Goal: Task Accomplishment & Management: Manage account settings

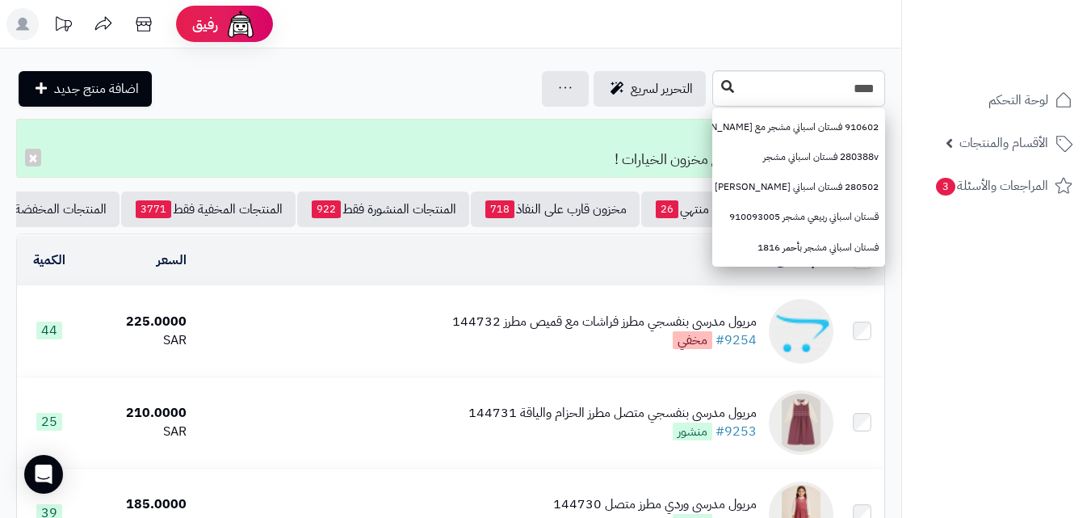
type input "****"
click at [716, 98] on button at bounding box center [728, 87] width 24 height 31
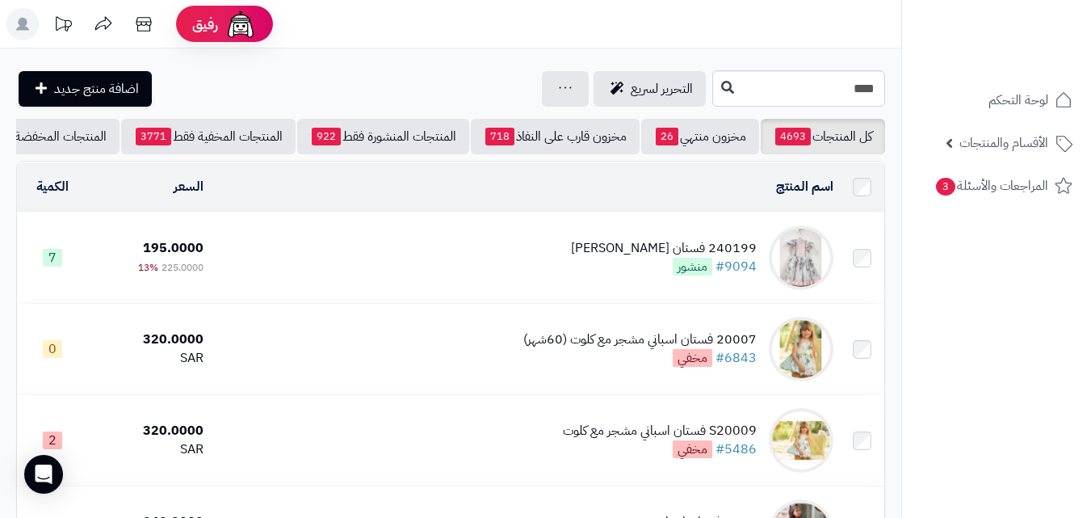
click at [643, 276] on div "240199 فستان مشجر سماوي #9094 منشور" at bounding box center [664, 257] width 186 height 37
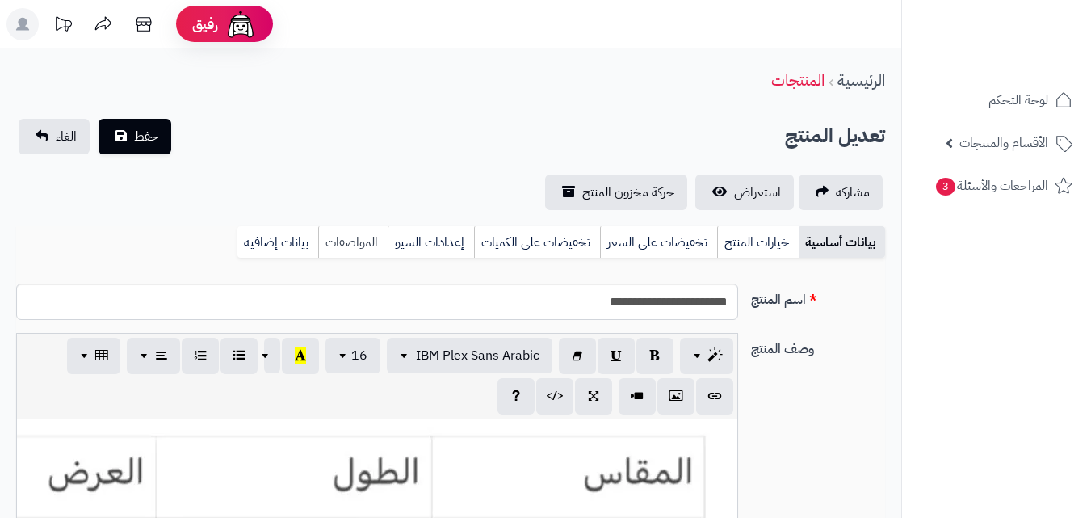
scroll to position [295, 0]
click at [738, 233] on link "خيارات المنتج" at bounding box center [758, 242] width 82 height 32
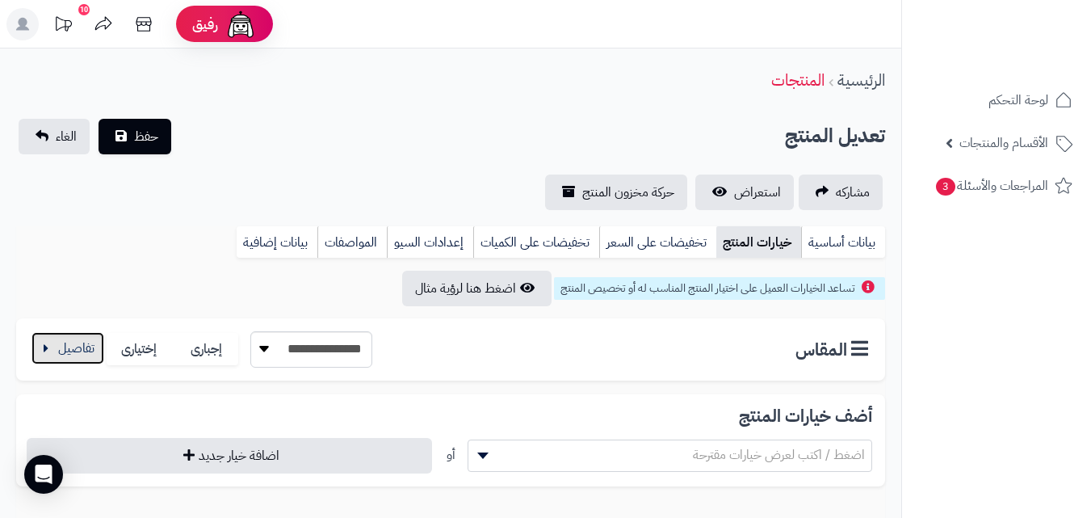
click at [79, 332] on button "button" at bounding box center [68, 348] width 73 height 32
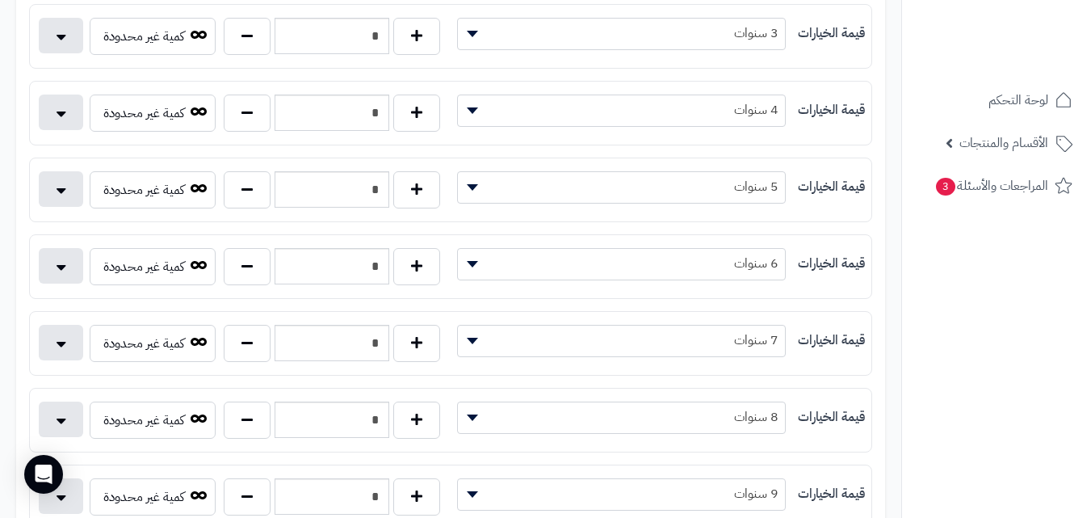
scroll to position [603, 0]
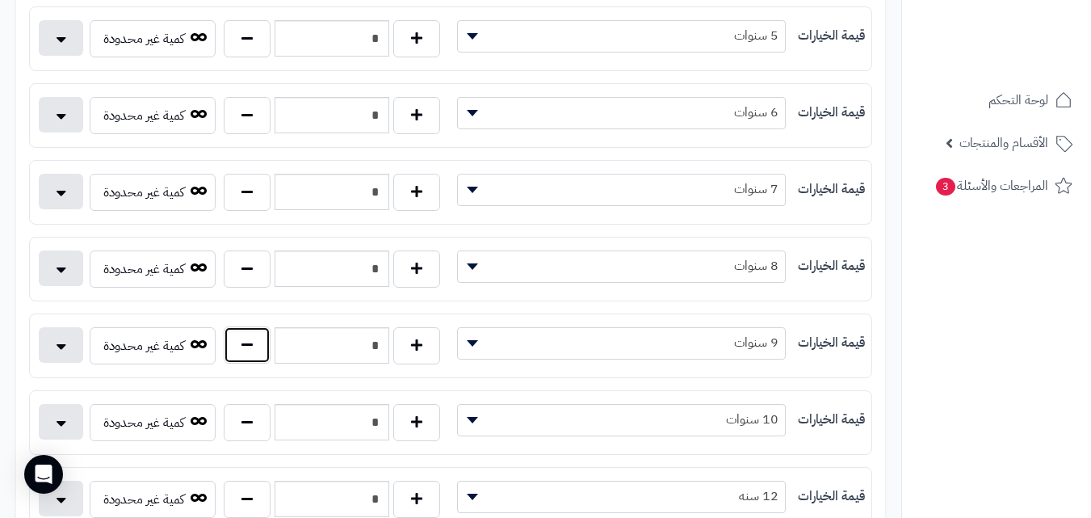
click at [267, 348] on button "button" at bounding box center [247, 344] width 47 height 37
type input "*"
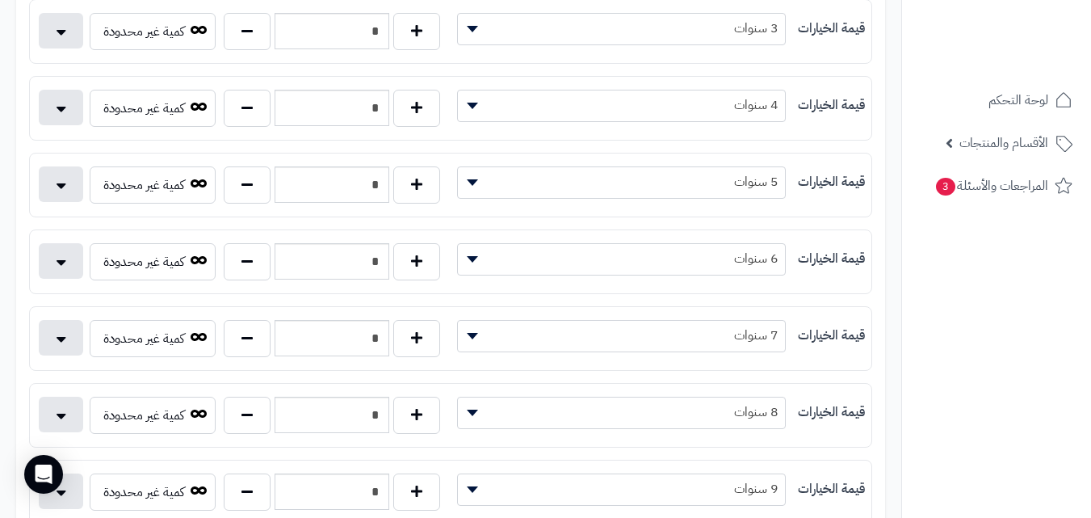
scroll to position [0, 0]
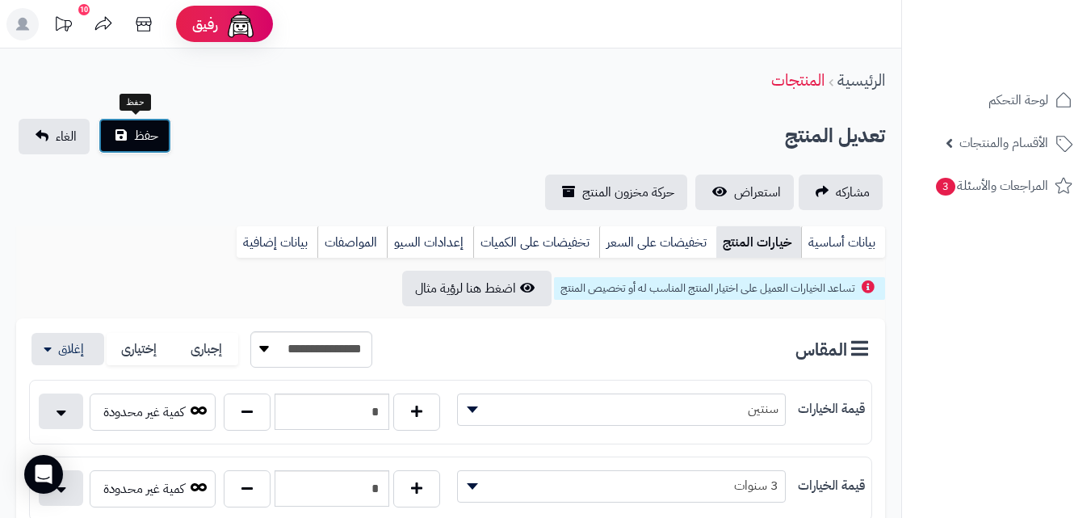
click at [143, 142] on span "حفظ" at bounding box center [146, 135] width 24 height 19
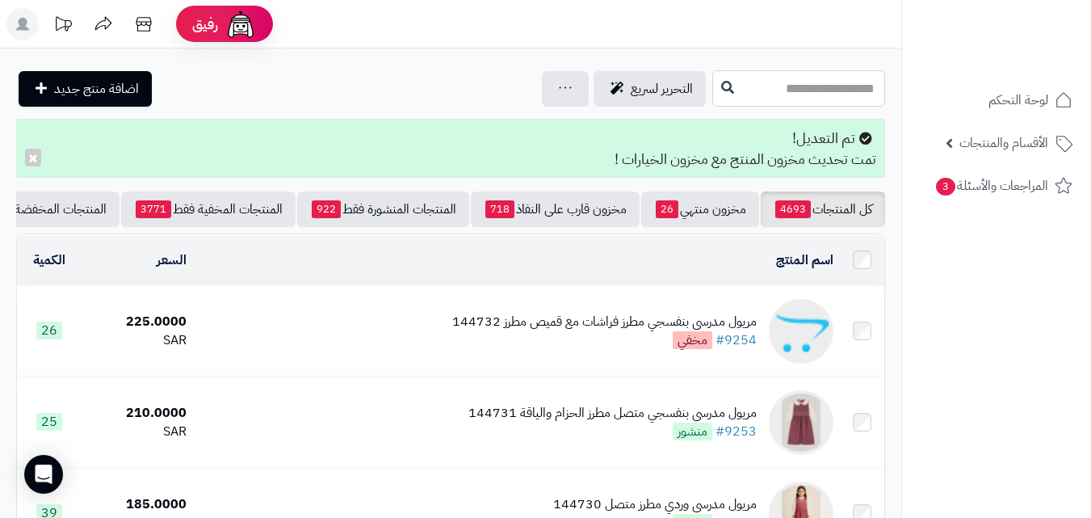
click at [815, 95] on input "text" at bounding box center [799, 88] width 173 height 36
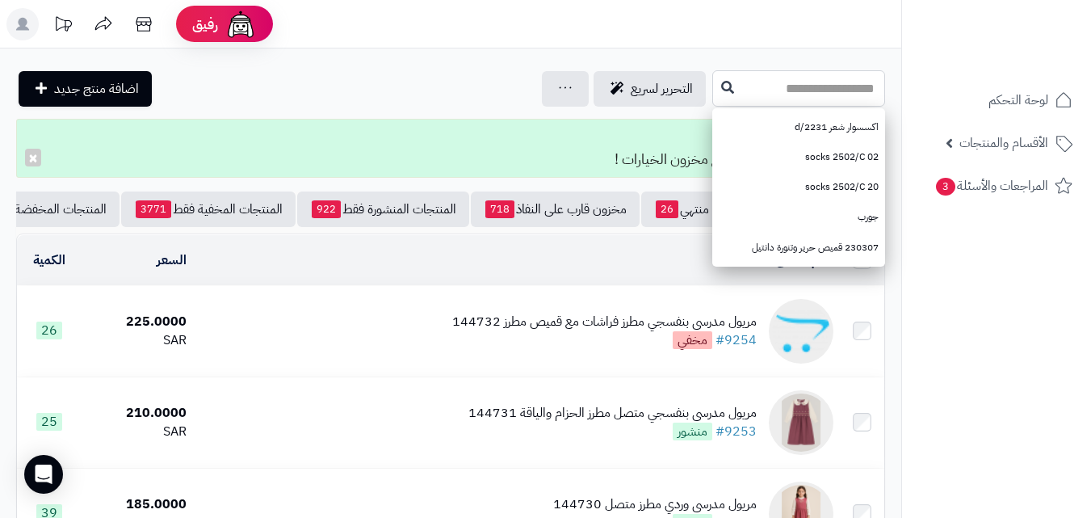
type input "*"
type input "****"
click at [716, 89] on button at bounding box center [728, 87] width 24 height 31
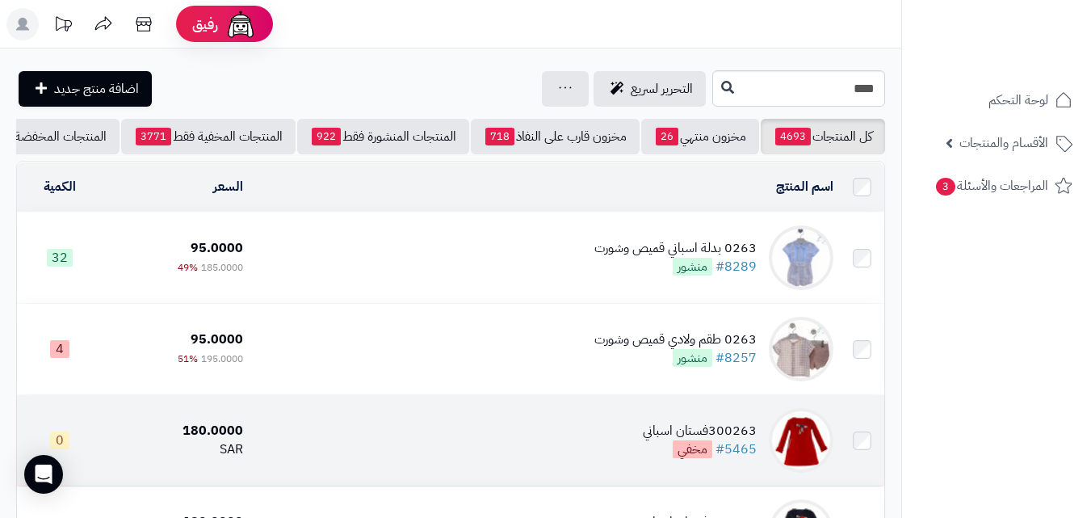
drag, startPoint x: 267, startPoint y: 279, endPoint x: 275, endPoint y: 481, distance: 202.9
click at [267, 278] on td "0263 بدلة اسباني قميص وشورت #8289 منشور" at bounding box center [545, 257] width 591 height 90
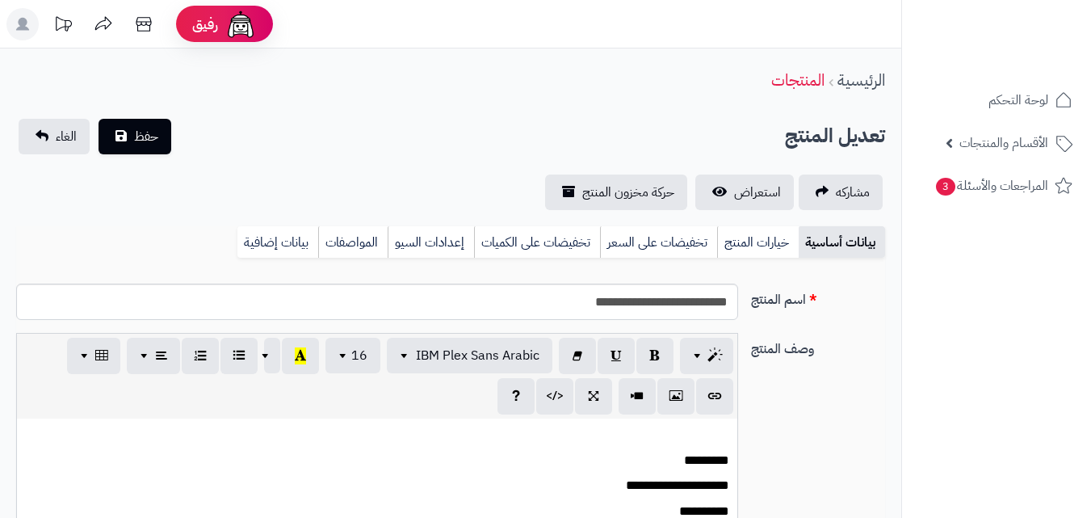
scroll to position [174, 0]
click at [781, 236] on link "خيارات المنتج" at bounding box center [758, 242] width 82 height 32
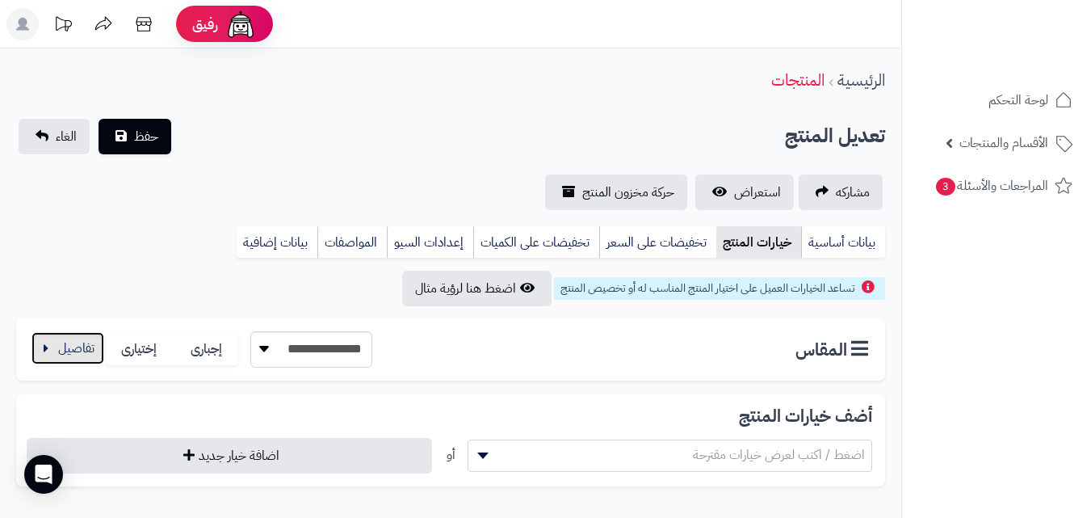
click at [68, 354] on button "button" at bounding box center [68, 348] width 73 height 32
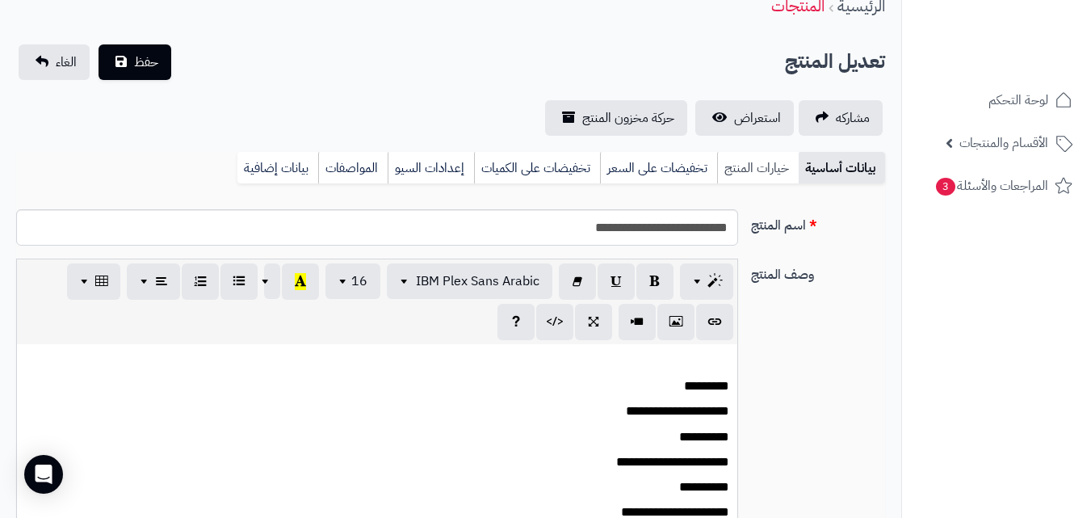
scroll to position [182, 0]
click at [745, 153] on link "خيارات المنتج" at bounding box center [758, 168] width 82 height 32
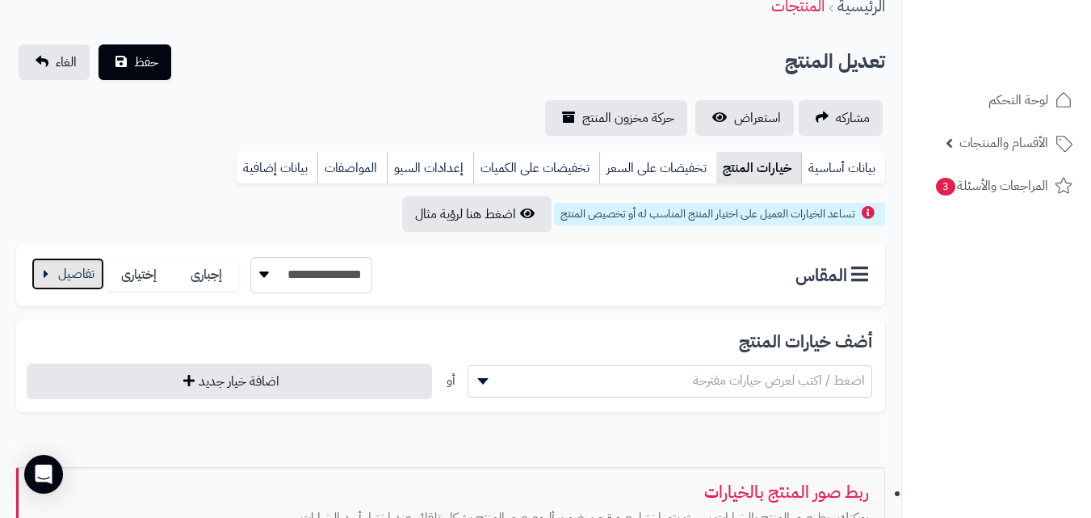
click at [41, 285] on button "button" at bounding box center [68, 274] width 73 height 32
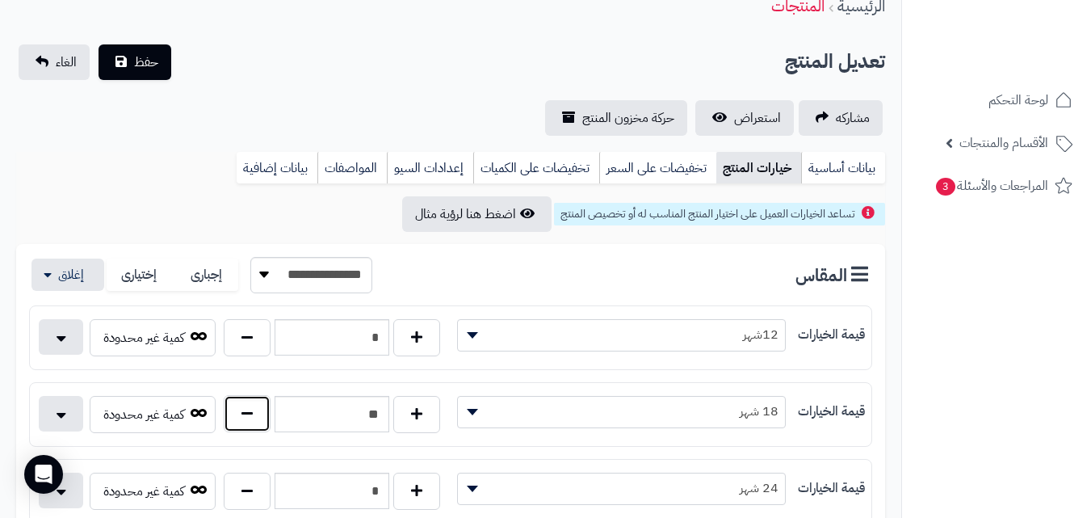
click at [240, 421] on button "button" at bounding box center [247, 413] width 47 height 37
type input "**"
click at [147, 53] on span "حفظ" at bounding box center [146, 61] width 24 height 19
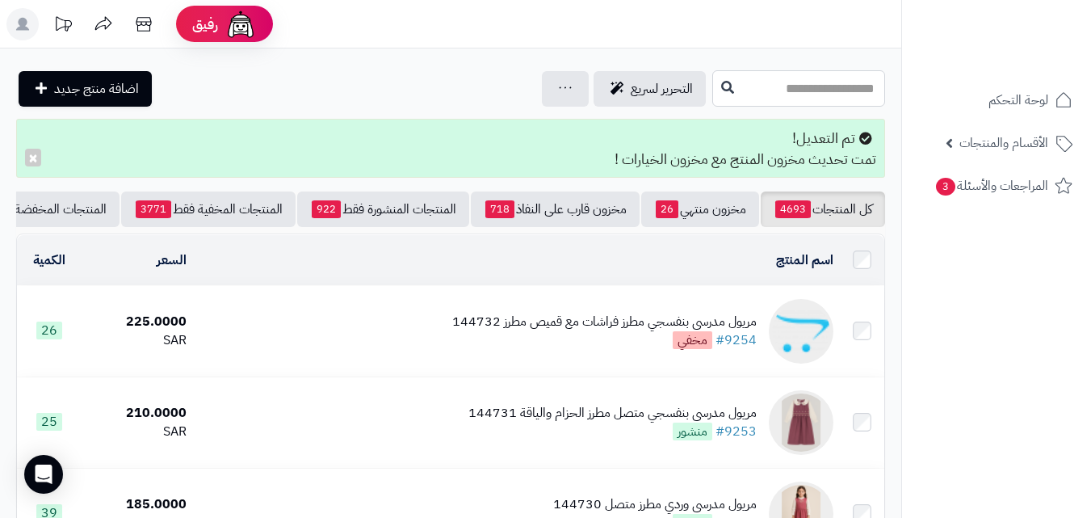
click at [843, 97] on input "text" at bounding box center [799, 88] width 173 height 36
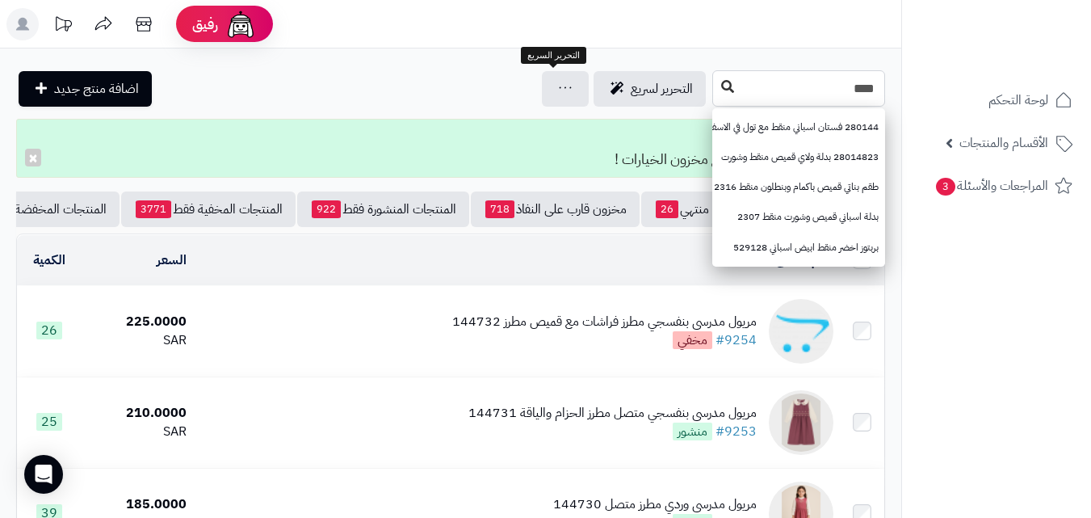
type input "****"
click at [716, 88] on button at bounding box center [728, 87] width 24 height 31
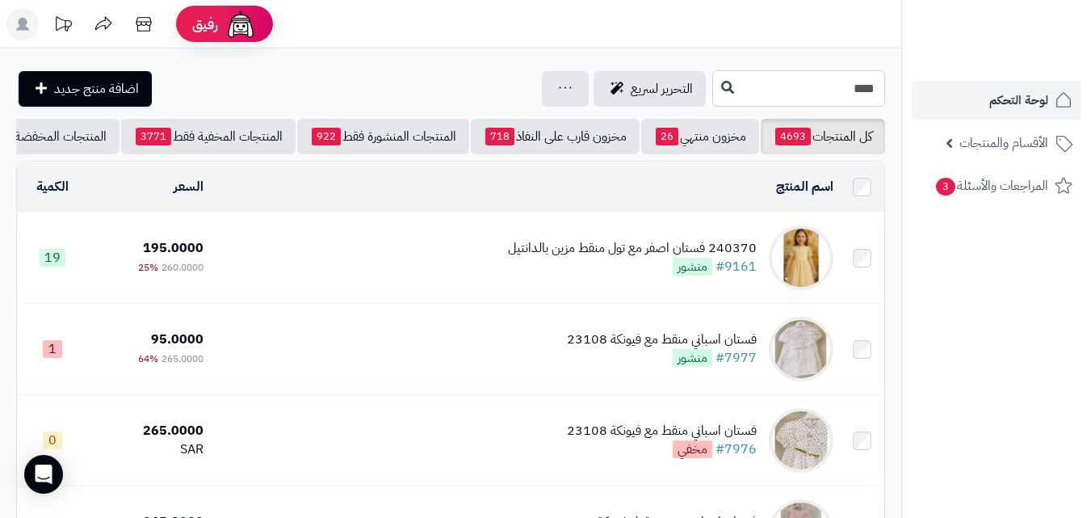
drag, startPoint x: 822, startPoint y: 86, endPoint x: 1088, endPoint y: 116, distance: 267.6
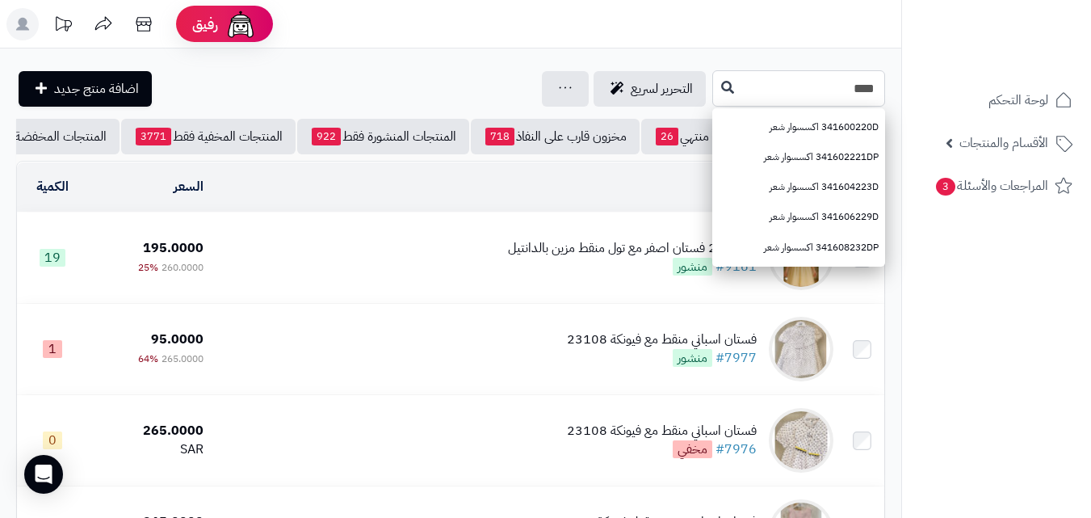
click at [713, 93] on input "****" at bounding box center [799, 88] width 173 height 36
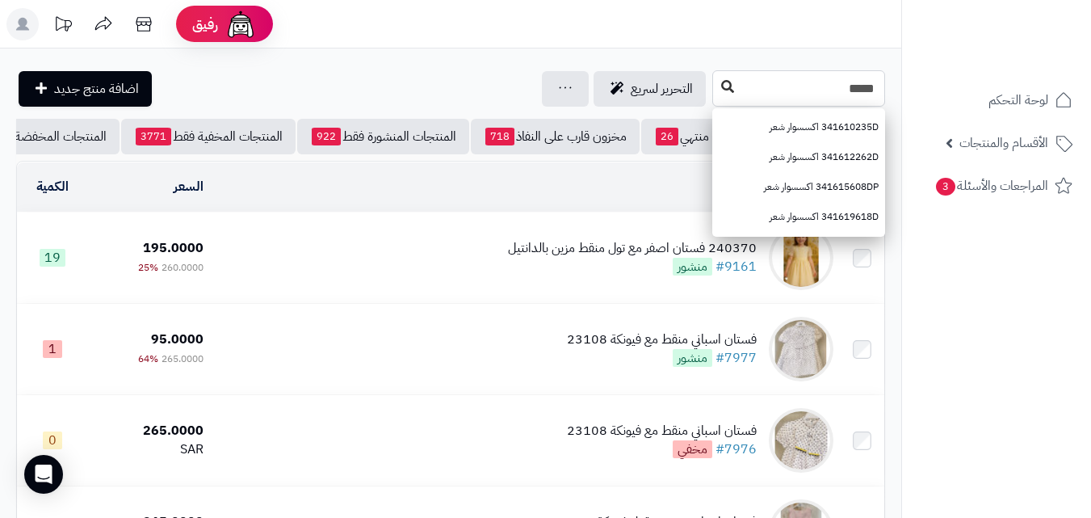
type input "*****"
click at [716, 78] on button at bounding box center [728, 87] width 24 height 31
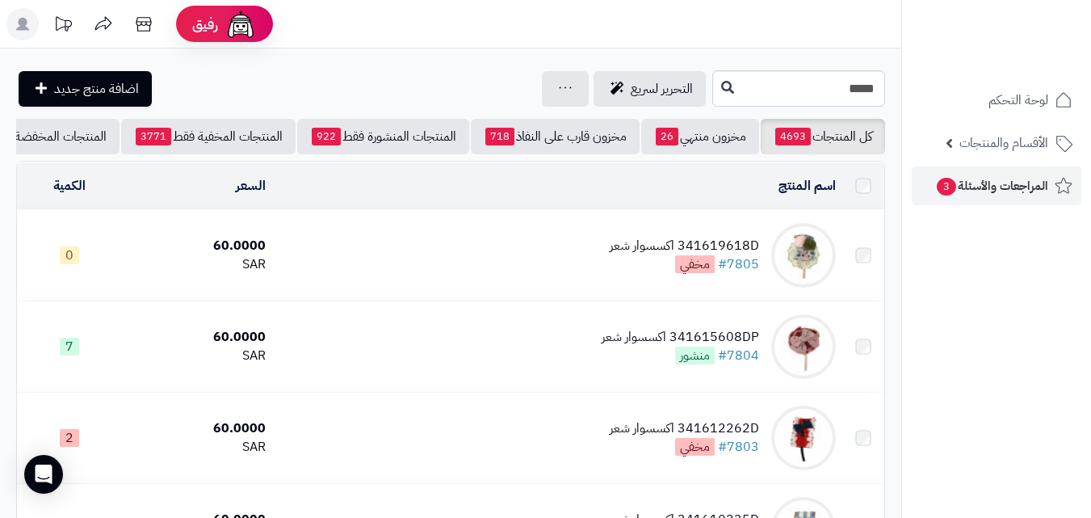
scroll to position [178, 0]
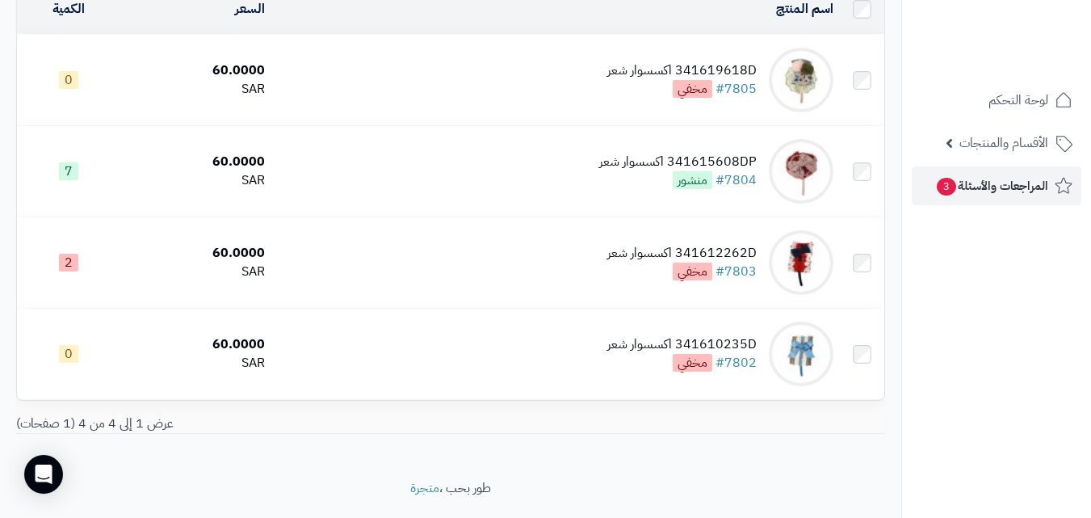
click at [1086, 193] on html "رفيق ! الطلبات معالجة مكتمل إرجاع المنتجات العملاء المتواجدون الان 20234 عملاء …" at bounding box center [545, 81] width 1091 height 518
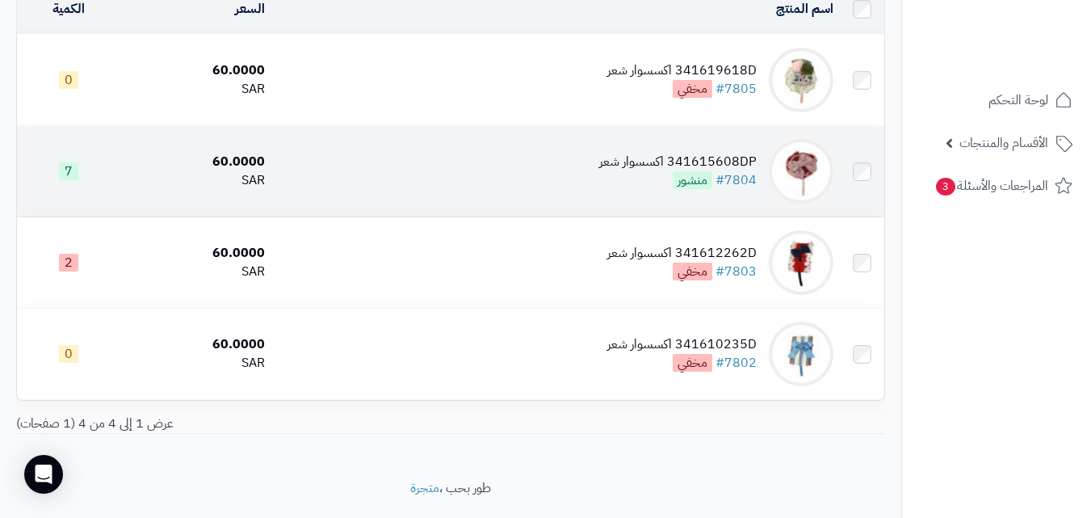
click at [382, 161] on td "341615608DP اكسسوار شعر #7804 منشور" at bounding box center [555, 171] width 569 height 90
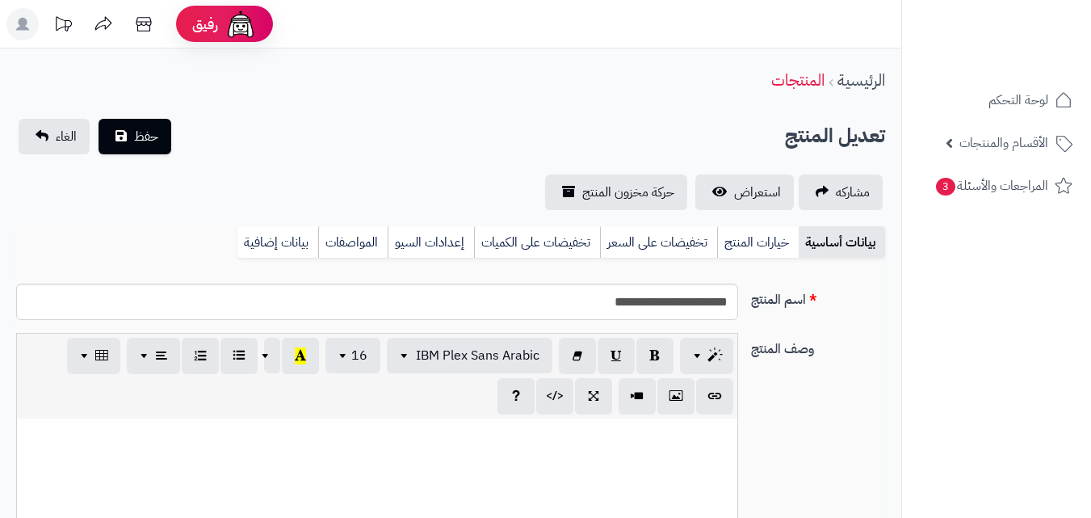
scroll to position [12, 0]
click at [741, 248] on link "خيارات المنتج" at bounding box center [758, 242] width 82 height 32
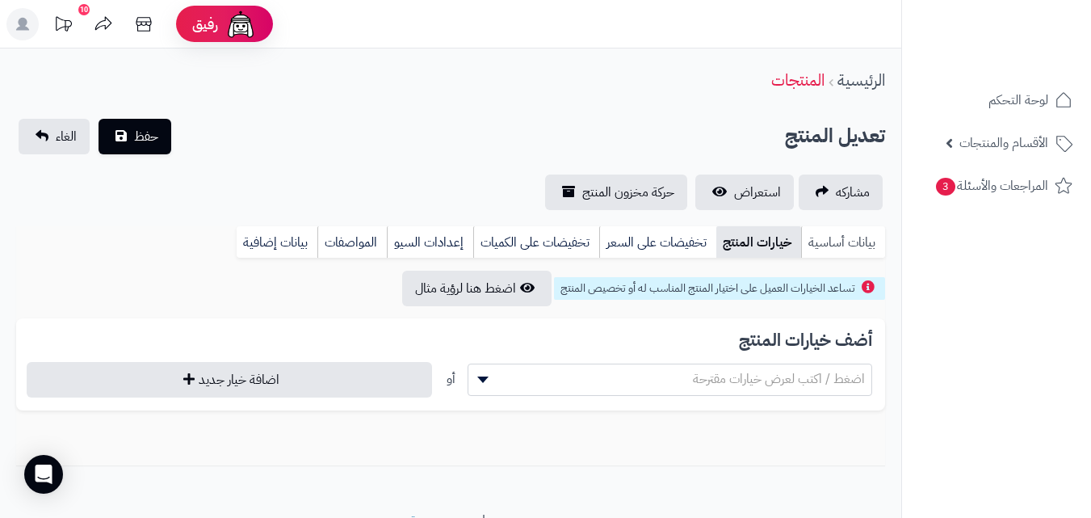
click at [816, 244] on link "بيانات أساسية" at bounding box center [843, 242] width 84 height 32
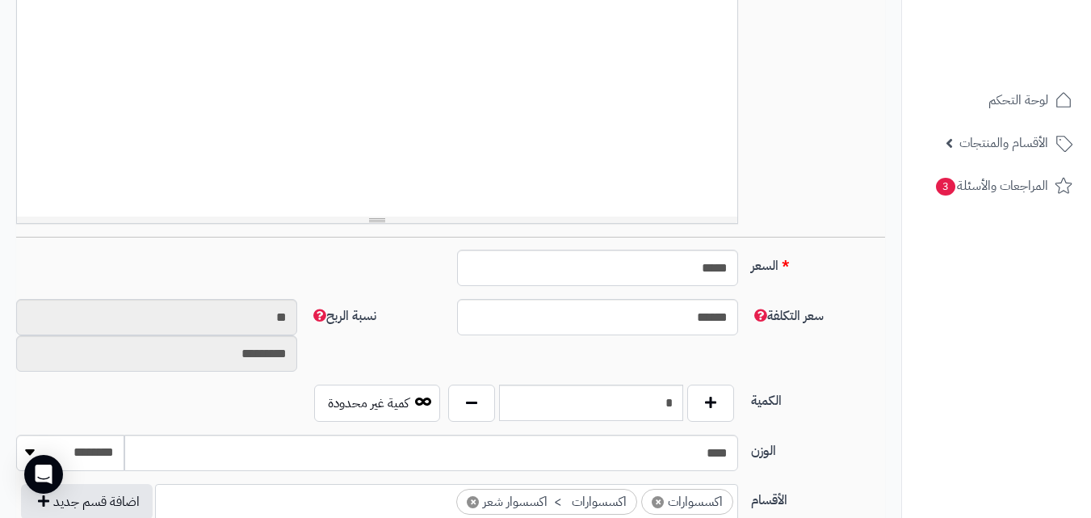
scroll to position [452, 0]
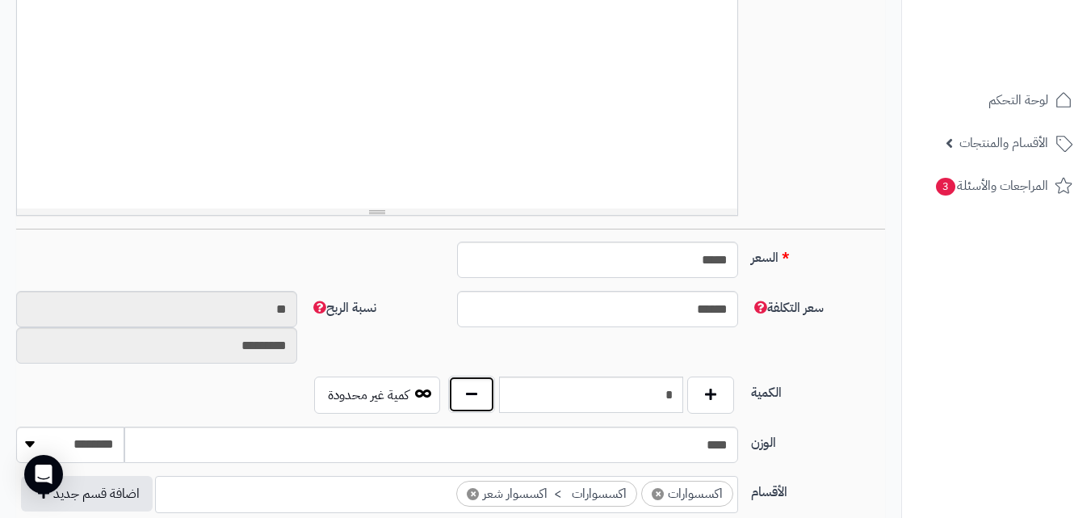
click at [466, 399] on button "button" at bounding box center [471, 394] width 47 height 37
type input "*"
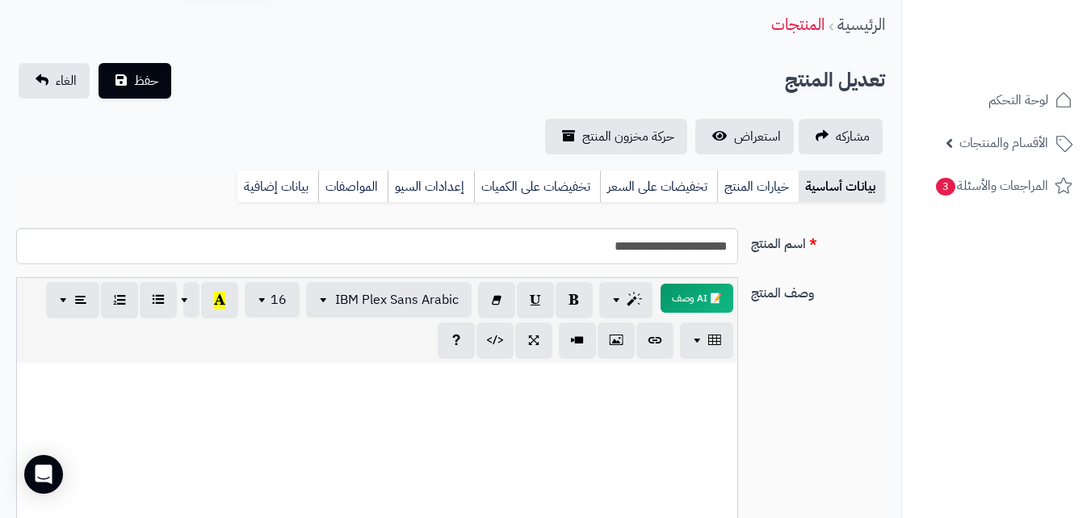
scroll to position [0, 0]
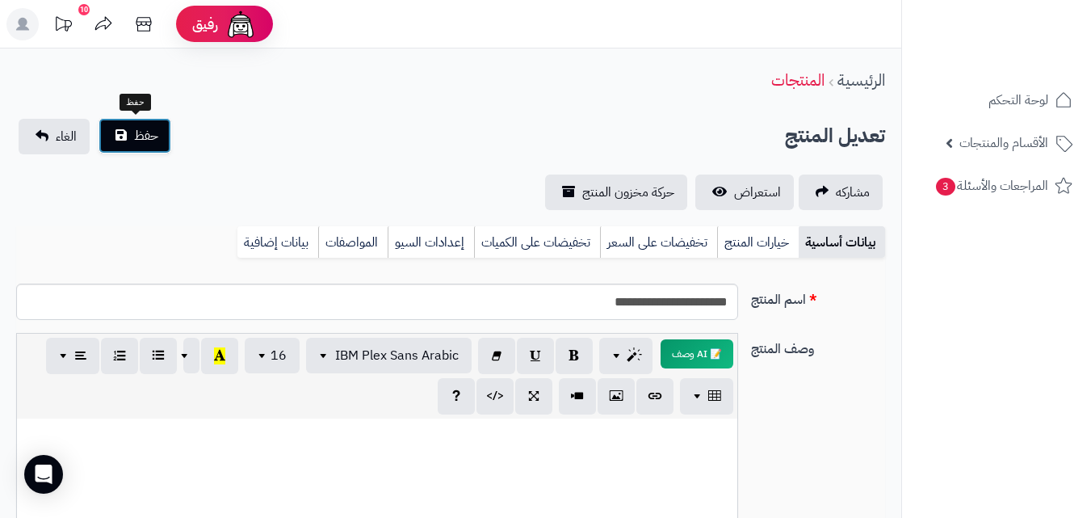
click at [147, 123] on button "حفظ" at bounding box center [135, 136] width 73 height 36
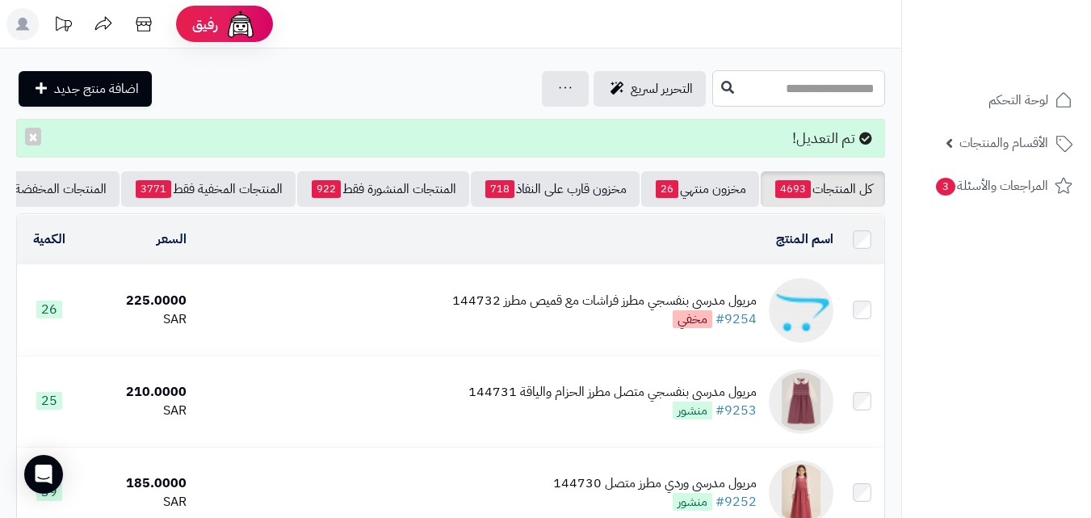
click at [772, 95] on input "text" at bounding box center [799, 88] width 173 height 36
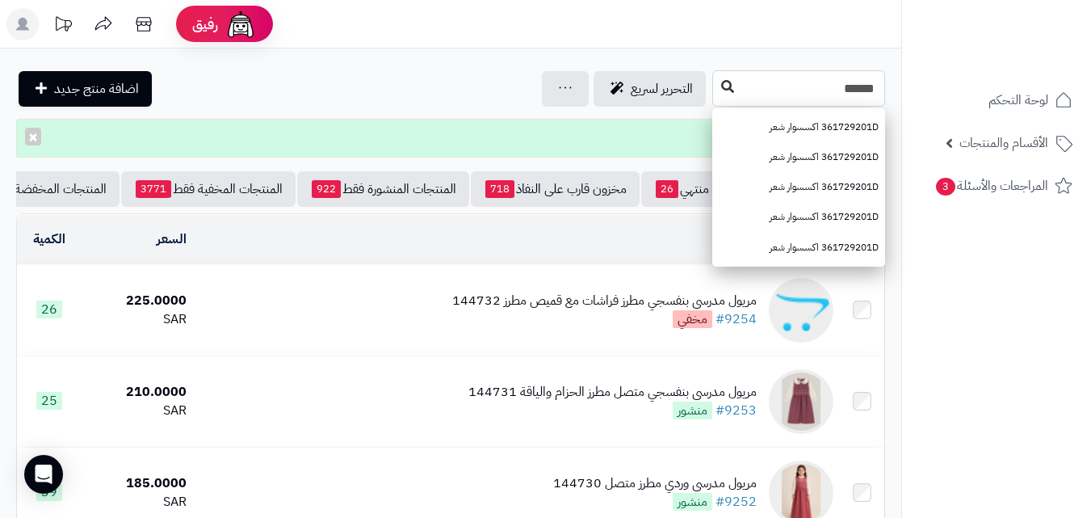
type input "******"
click at [716, 90] on button at bounding box center [728, 87] width 24 height 31
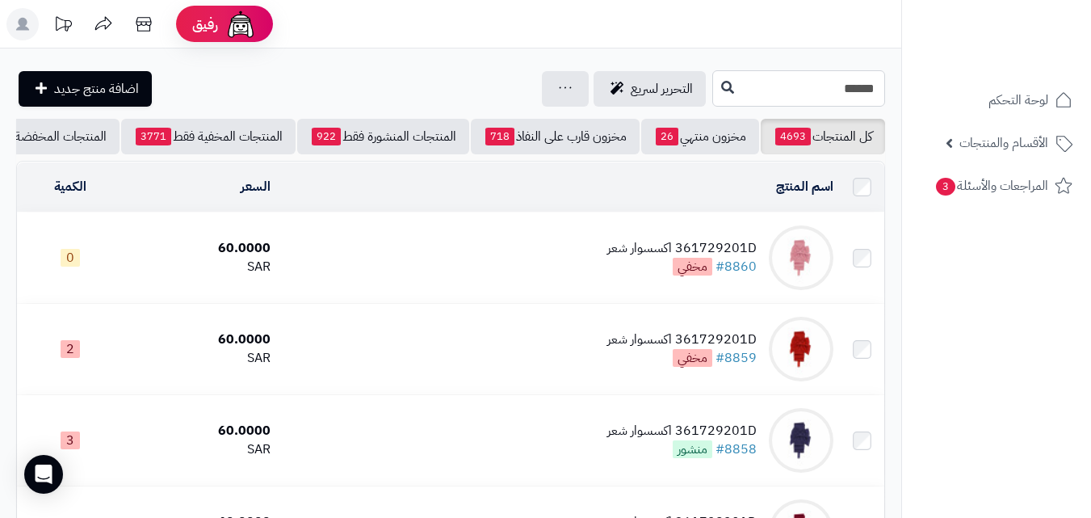
drag, startPoint x: 750, startPoint y: 106, endPoint x: 1103, endPoint y: 107, distance: 353.0
click at [1091, 107] on html "رفيق ! الطلبات معالجة مكتمل إرجاع المنتجات العملاء المتواجدون الان 20234 عملاء …" at bounding box center [545, 259] width 1091 height 518
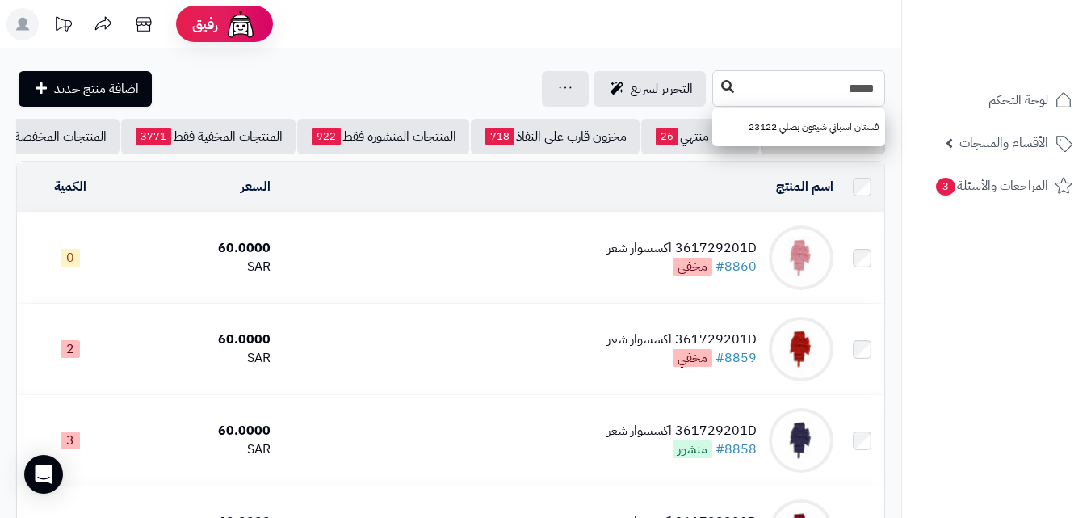
type input "*****"
click at [716, 82] on button at bounding box center [728, 87] width 24 height 31
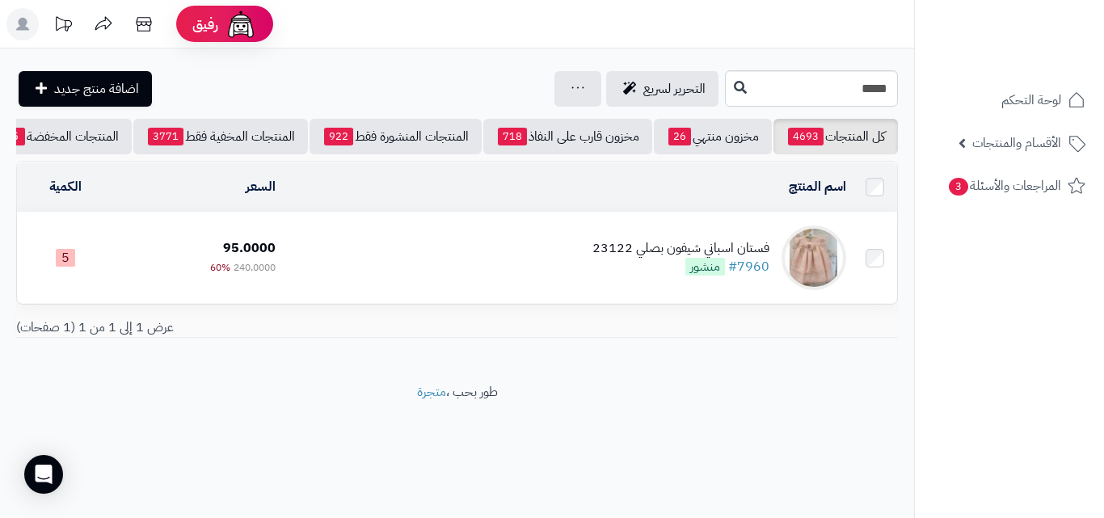
click at [507, 253] on td "فستان اسباني شيفون بصلي 23122 #7960 منشور" at bounding box center [567, 257] width 570 height 90
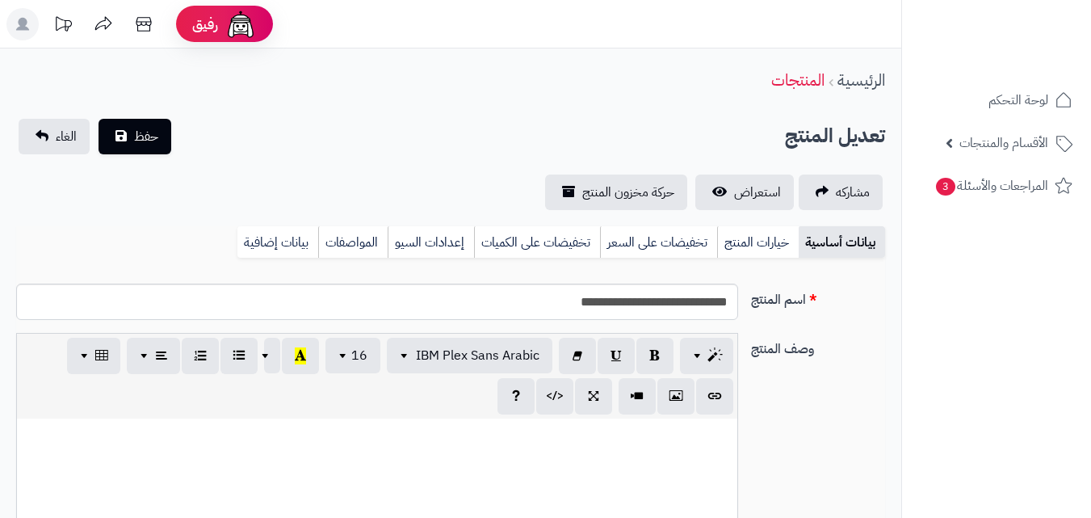
scroll to position [214, 0]
click at [733, 250] on link "خيارات المنتج" at bounding box center [758, 242] width 82 height 32
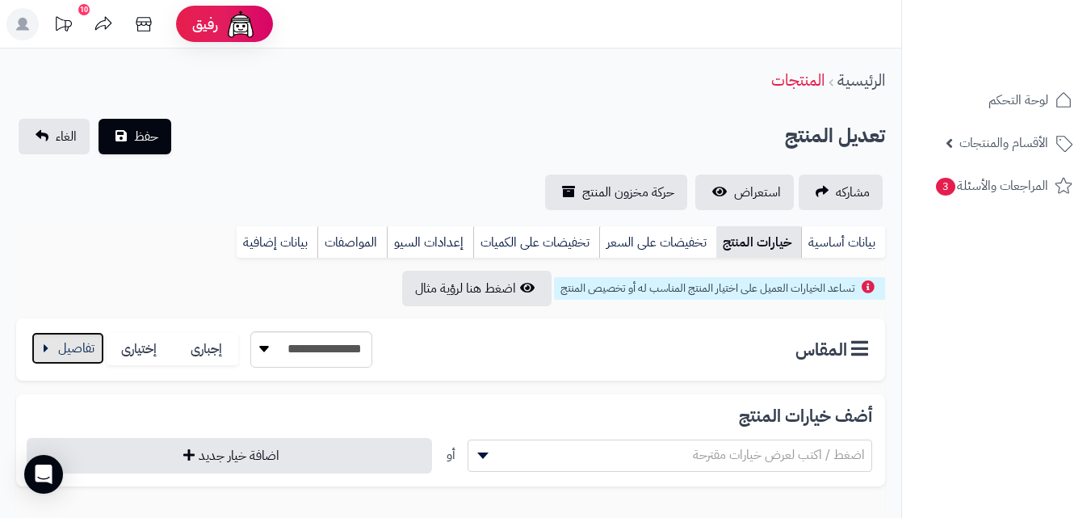
click at [55, 345] on button "button" at bounding box center [68, 348] width 73 height 32
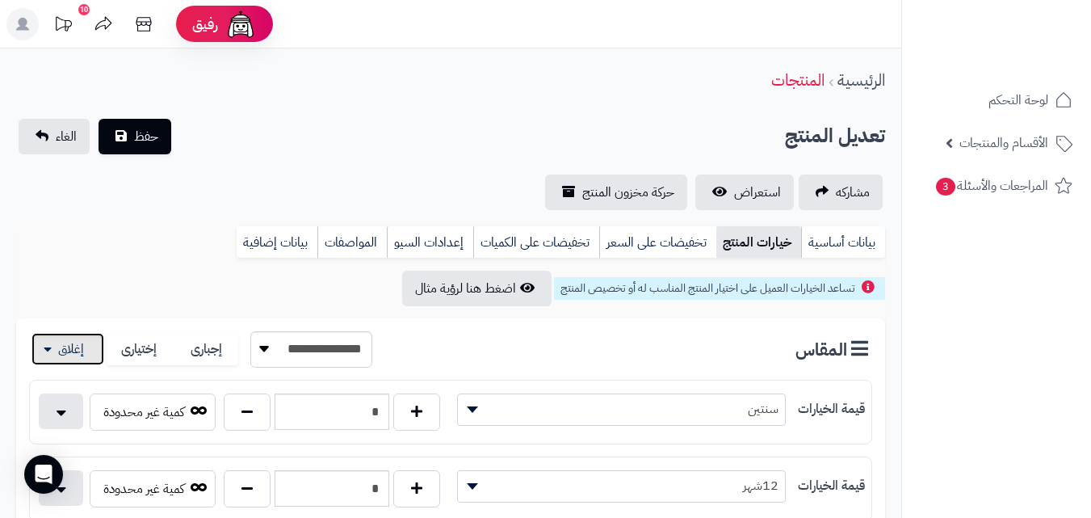
scroll to position [452, 0]
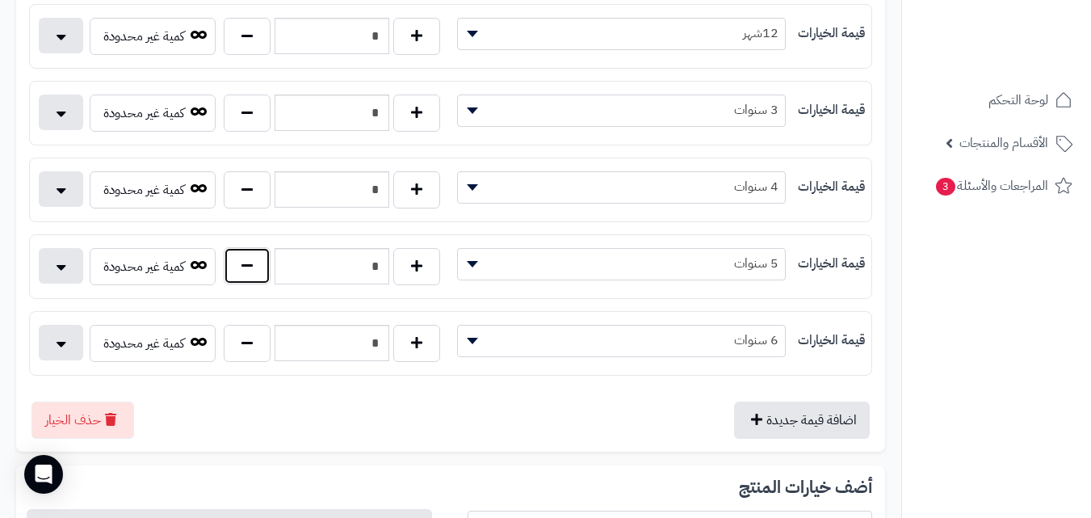
click at [245, 280] on button "button" at bounding box center [247, 265] width 47 height 37
type input "*"
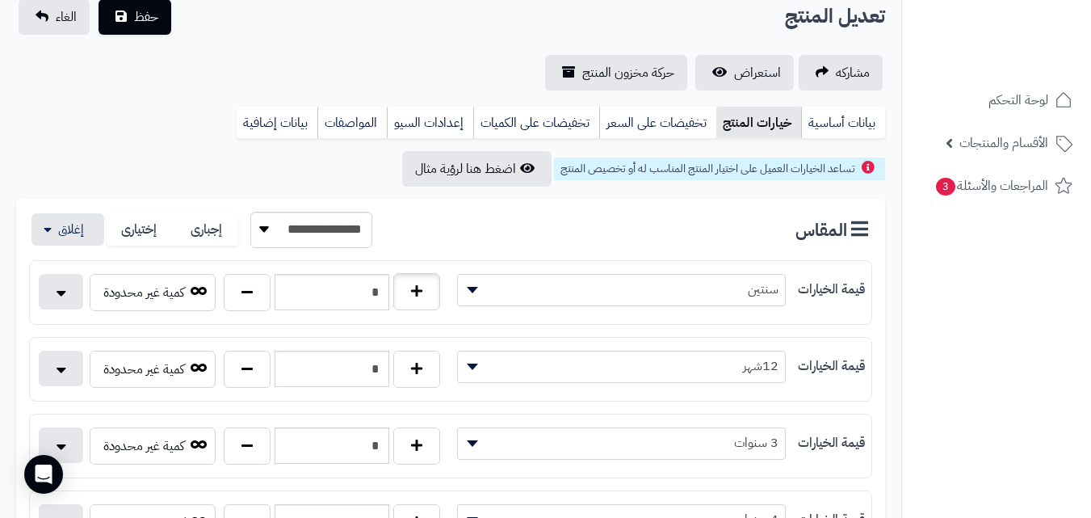
scroll to position [118, 0]
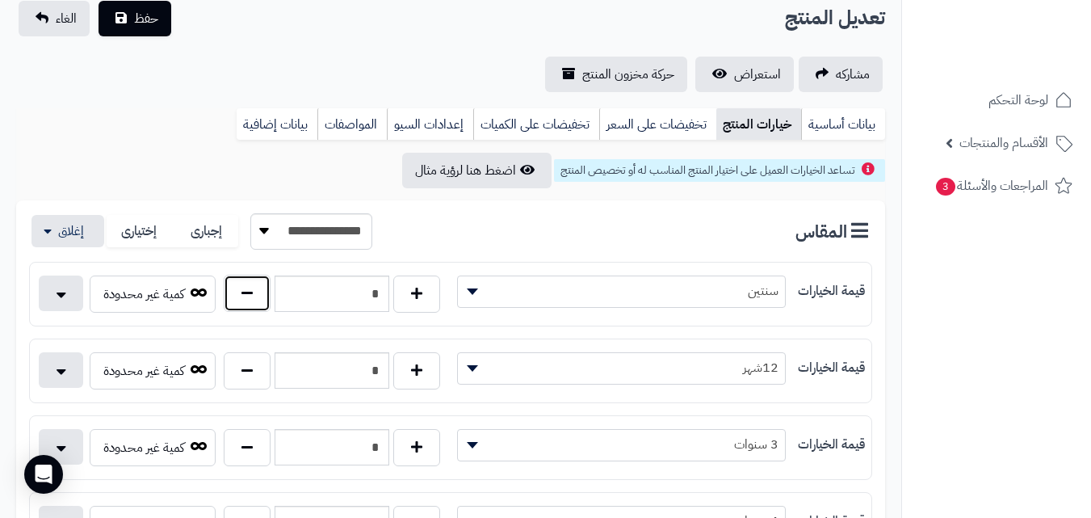
click at [238, 283] on button "button" at bounding box center [247, 293] width 47 height 37
type input "*"
click at [427, 367] on button "button" at bounding box center [416, 369] width 47 height 37
type input "*"
click at [158, 15] on span "حفظ" at bounding box center [146, 17] width 24 height 19
